Goal: Complete application form

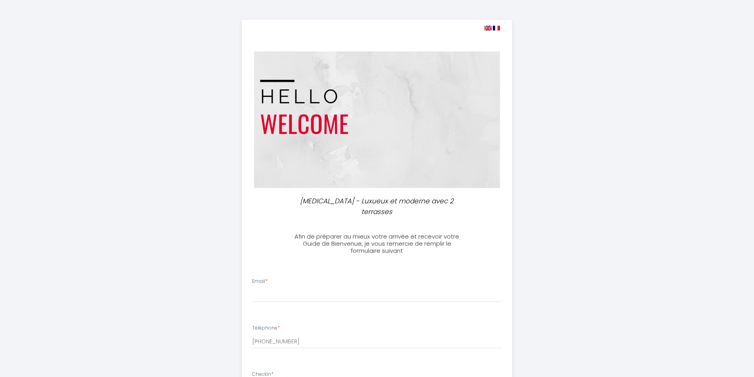
select select
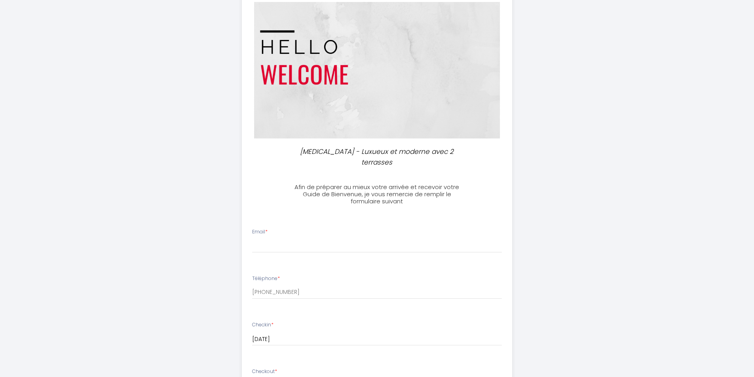
scroll to position [119, 0]
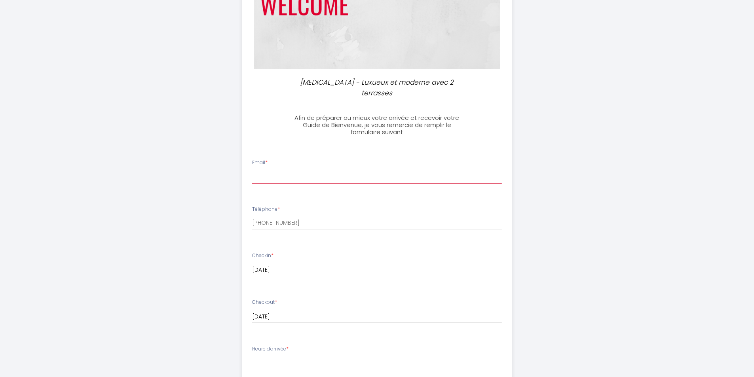
click at [288, 169] on input "Email *" at bounding box center [377, 176] width 250 height 14
type input "[EMAIL_ADDRESS][DOMAIN_NAME]"
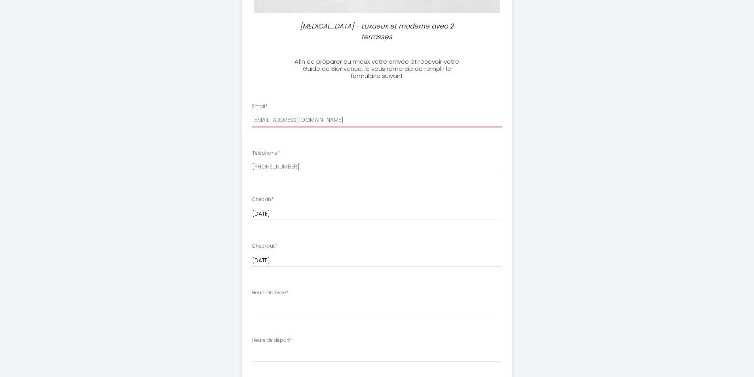
scroll to position [198, 0]
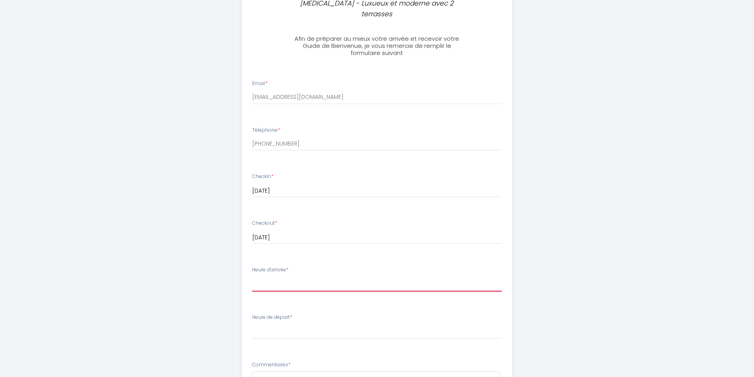
click at [291, 276] on select "15:00 15:30 16:00 16:30 17:00 17:30 18:00 18:30 19:00 19:30 20:00 20:30 21:00 2…" at bounding box center [377, 283] width 250 height 15
click at [266, 276] on select "15:00 15:30 16:00 16:30 17:00 17:30 18:00 18:30 19:00 19:30 20:00 20:30 21:00 2…" at bounding box center [377, 283] width 250 height 15
select select "21:30"
click at [252, 276] on select "15:00 15:30 16:00 16:30 17:00 17:30 18:00 18:30 19:00 19:30 20:00 20:30 21:00 2…" at bounding box center [377, 283] width 250 height 15
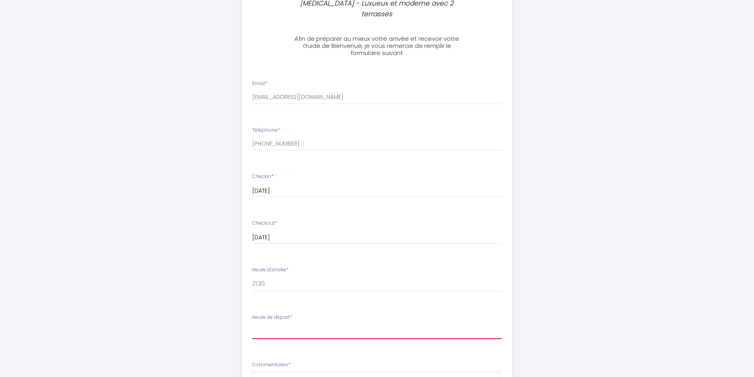
click at [273, 324] on select "00:00 00:30 01:00 01:30 02:00 02:30 03:00 03:30 04:00 04:30 05:00 05:30 06:00 0…" at bounding box center [377, 331] width 250 height 15
select select "09:00"
click at [252, 324] on select "00:00 00:30 01:00 01:30 02:00 02:30 03:00 03:30 04:00 04:30 05:00 05:30 06:00 0…" at bounding box center [377, 331] width 250 height 15
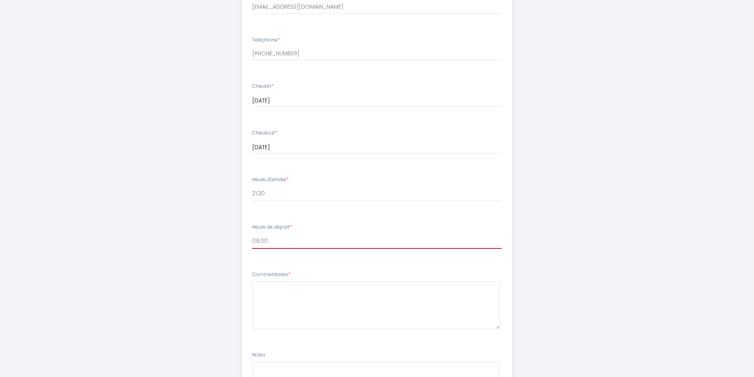
scroll to position [316, 0]
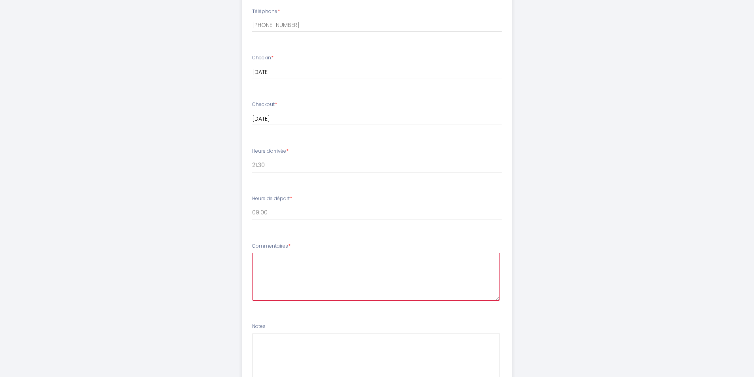
click at [265, 253] on textarea at bounding box center [376, 277] width 248 height 48
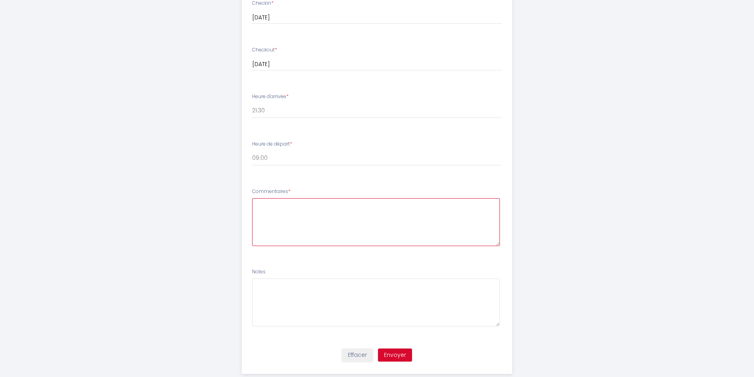
scroll to position [377, 0]
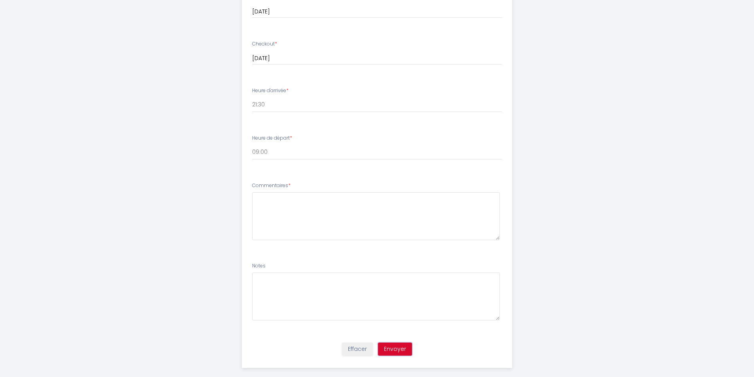
click at [395, 343] on button "Envoyer" at bounding box center [395, 349] width 34 height 13
click at [264, 195] on textarea at bounding box center [376, 216] width 248 height 48
type textarea "W"
type textarea "e"
click at [265, 97] on select "15:00 15:30 16:00 16:30 17:00 17:30 18:00 18:30 19:00 19:30 20:00 20:30 21:00 2…" at bounding box center [377, 104] width 250 height 15
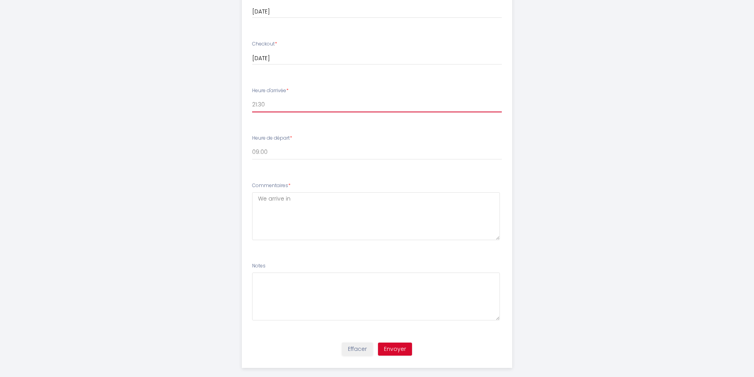
click at [266, 97] on select "15:00 15:30 16:00 16:30 17:00 17:30 18:00 18:30 19:00 19:30 20:00 20:30 21:00 2…" at bounding box center [377, 104] width 250 height 15
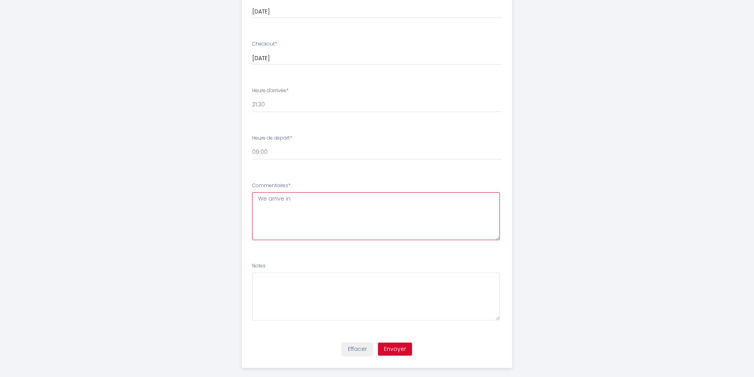
click at [299, 192] on textarea "We arrive in" at bounding box center [376, 216] width 248 height 48
click at [310, 196] on textarea "We arrive in [GEOGRAPHIC_DATA] at 21.15 on the [DATE] So we will take a taxi pr…" at bounding box center [376, 216] width 248 height 48
click at [346, 197] on textarea "We arrive in [GEOGRAPHIC_DATA] at 21.15 on the [DATE] So we will take a taxi pr…" at bounding box center [376, 216] width 248 height 48
type textarea "We arrive in [GEOGRAPHIC_DATA] at 21.15 on the [DATE] So we will take a taxi pr…"
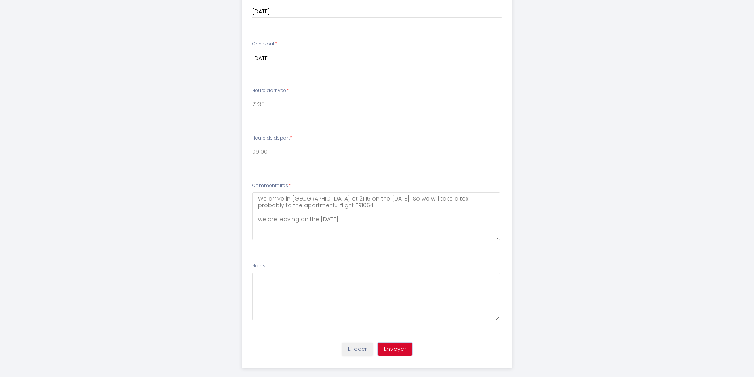
click at [393, 343] on button "Envoyer" at bounding box center [395, 349] width 34 height 13
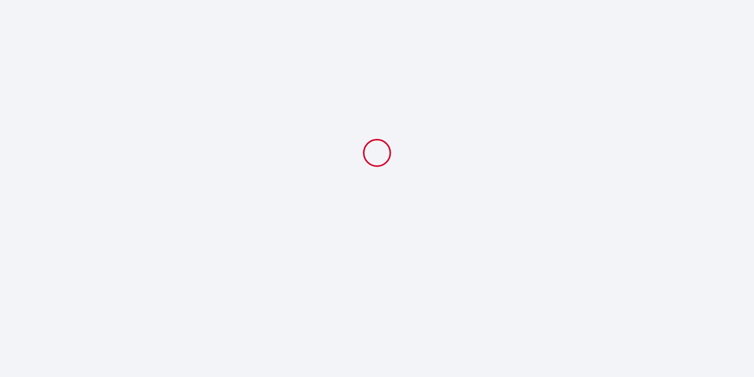
scroll to position [0, 0]
select select "21:30"
select select "09:00"
